Goal: Navigation & Orientation: Find specific page/section

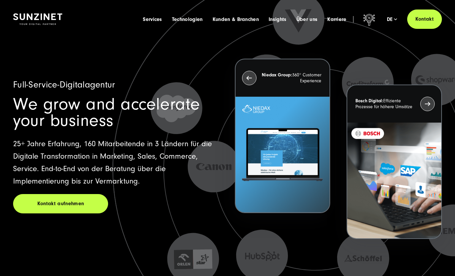
click at [313, 14] on div "Menu Services Menu Full Service Digitalagentur Wir lösen komplexe Herausforderu…" at bounding box center [290, 18] width 304 height 19
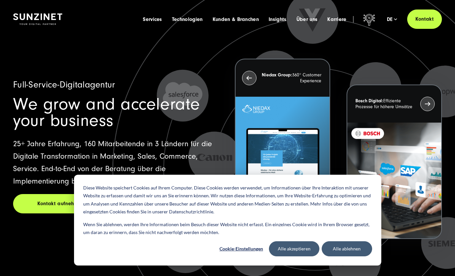
click at [308, 19] on span "Über uns" at bounding box center [306, 19] width 21 height 7
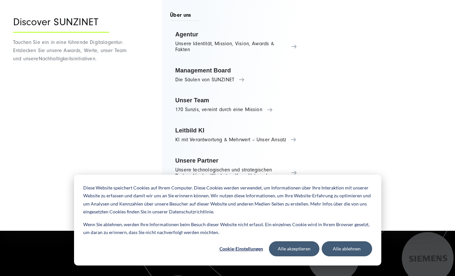
scroll to position [46, 0]
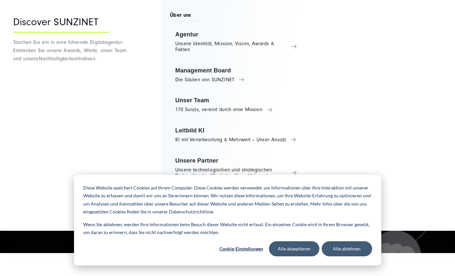
click at [295, 166] on link "Unsere Partner Unsere technologischen und strategischen Partner für das Wachstu…" at bounding box center [236, 167] width 132 height 31
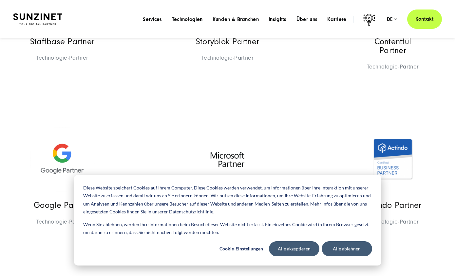
scroll to position [537, 0]
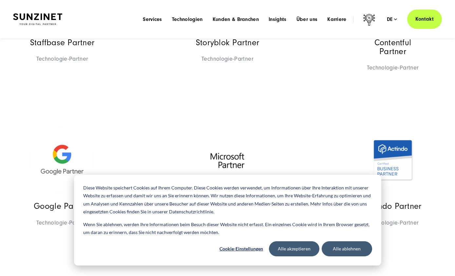
click at [308, 18] on span "Über uns" at bounding box center [306, 19] width 21 height 7
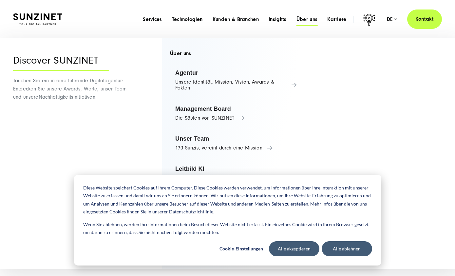
scroll to position [665, 0]
click at [300, 256] on button "Alle akzeptieren" at bounding box center [294, 248] width 50 height 15
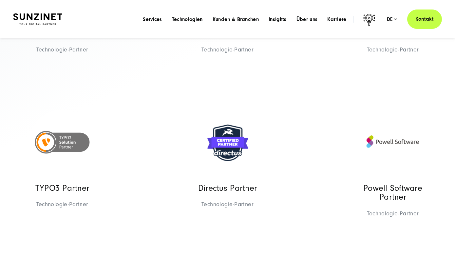
scroll to position [225, 0]
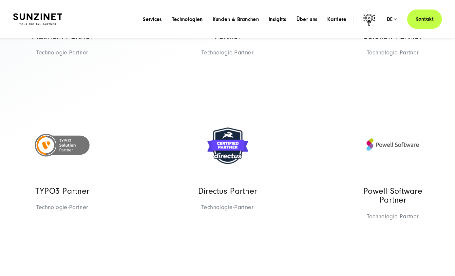
click at [308, 20] on span "Über uns" at bounding box center [306, 19] width 21 height 7
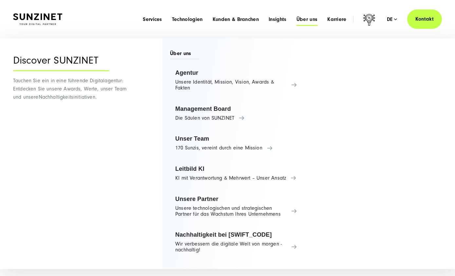
click at [271, 148] on link "Unser Team 170 Sunzis, vereint durch eine Mission" at bounding box center [236, 143] width 132 height 25
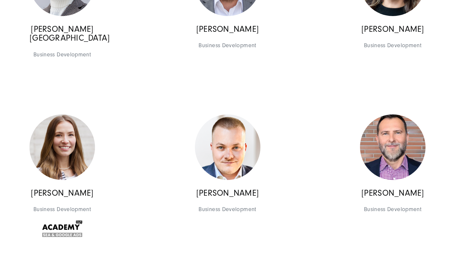
scroll to position [1021, 0]
